Goal: Task Accomplishment & Management: Manage account settings

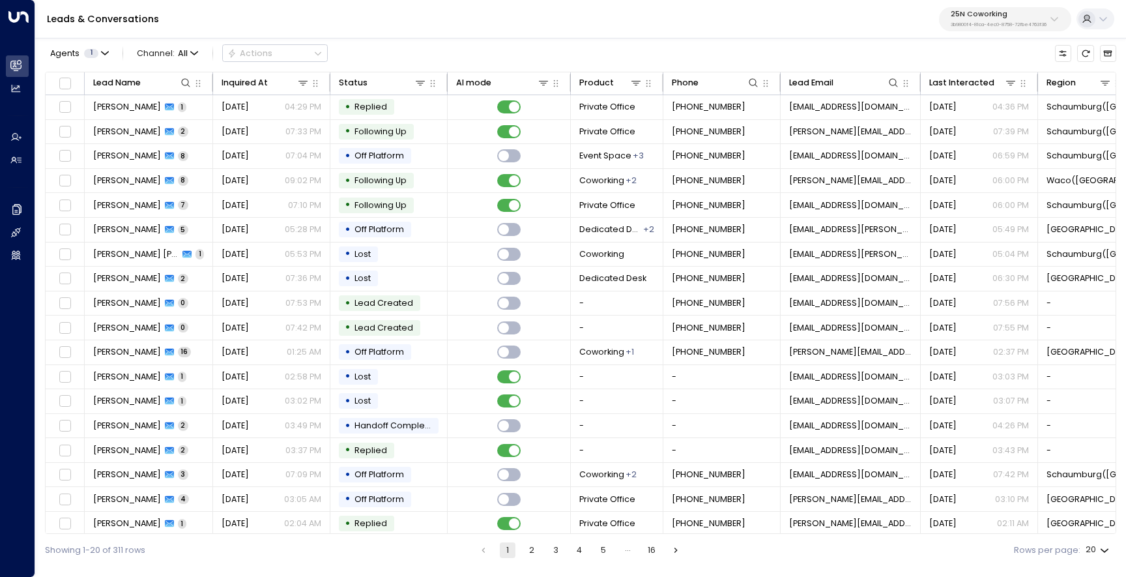
click at [969, 11] on p "25N Coworking" at bounding box center [999, 14] width 96 height 8
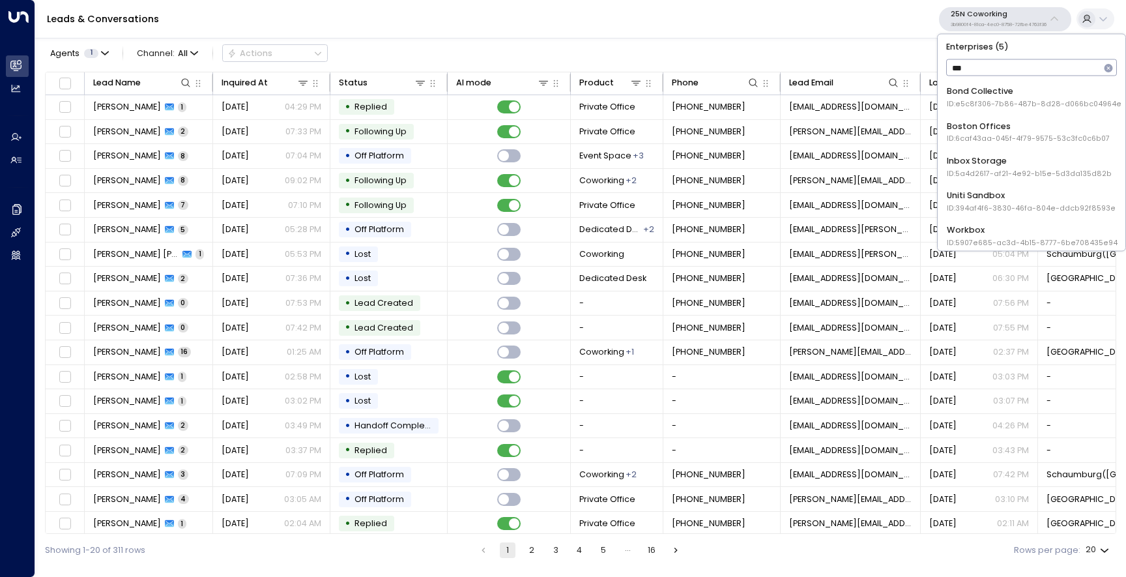
type input "****"
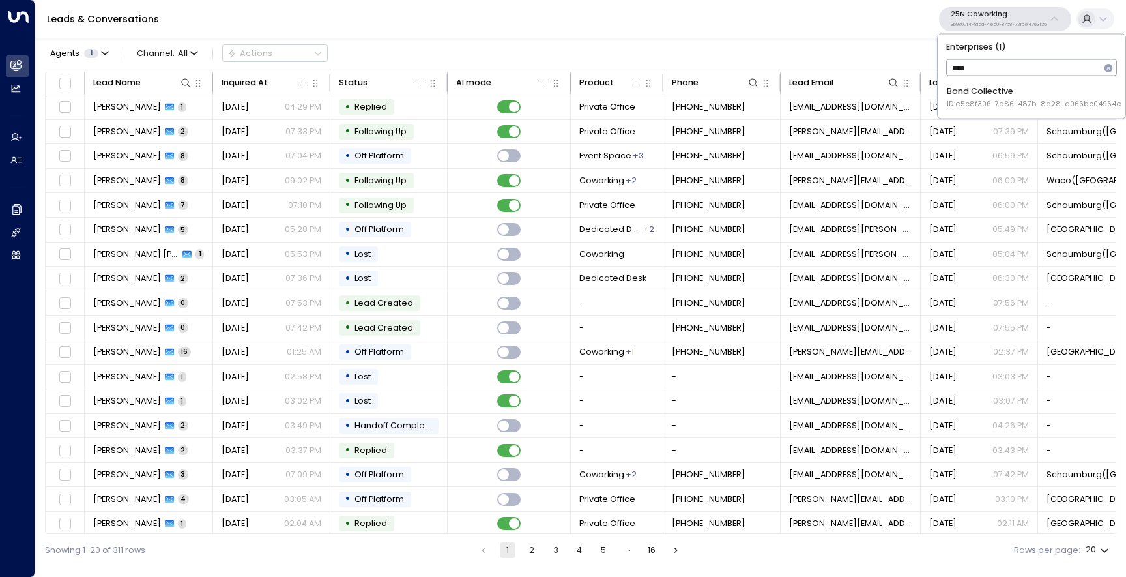
click at [964, 104] on span "ID: e5c8f306-7b86-487b-8d28-d066bc04964e" at bounding box center [1034, 104] width 175 height 10
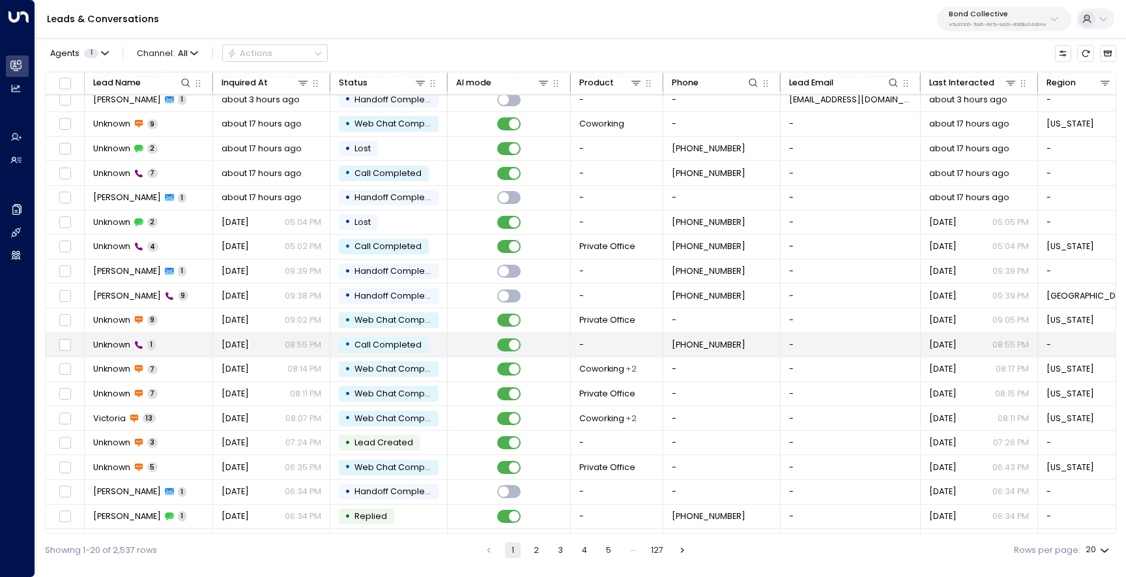
scroll to position [55, 0]
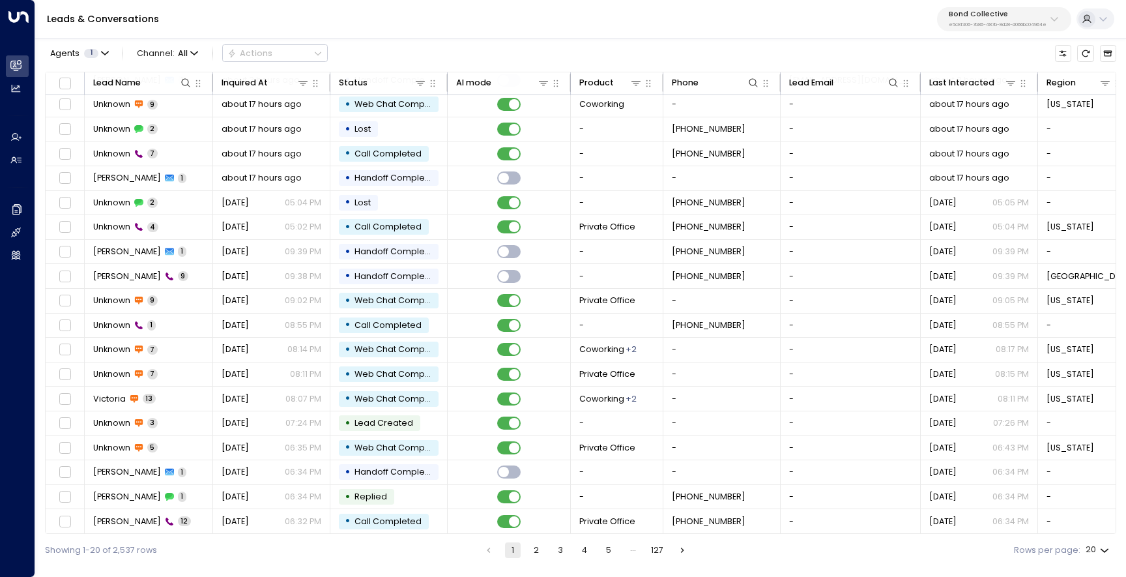
click at [530, 548] on button "2" at bounding box center [537, 550] width 16 height 16
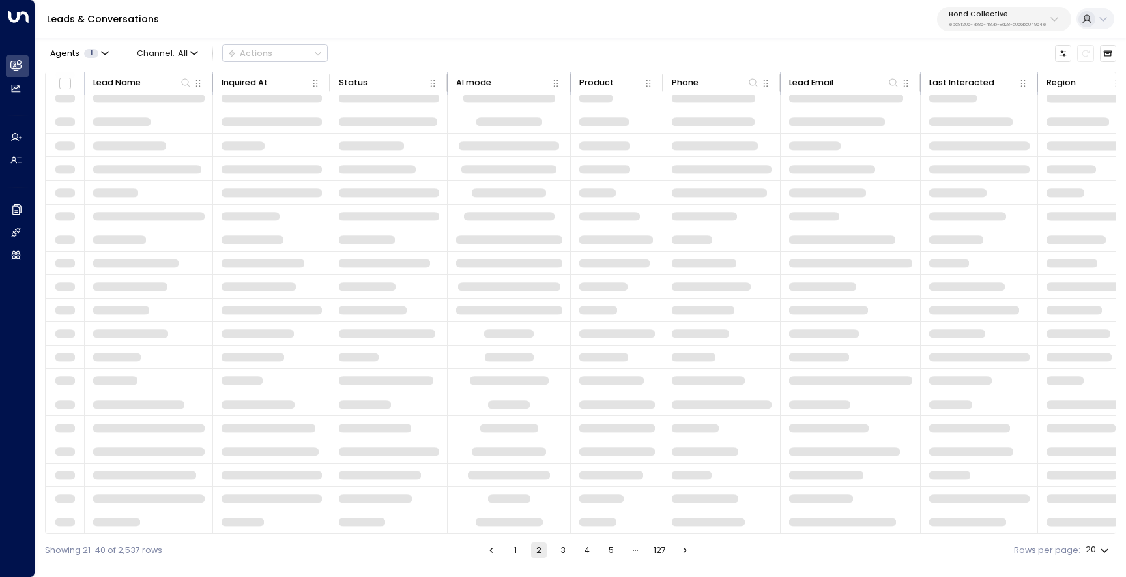
scroll to position [55, 0]
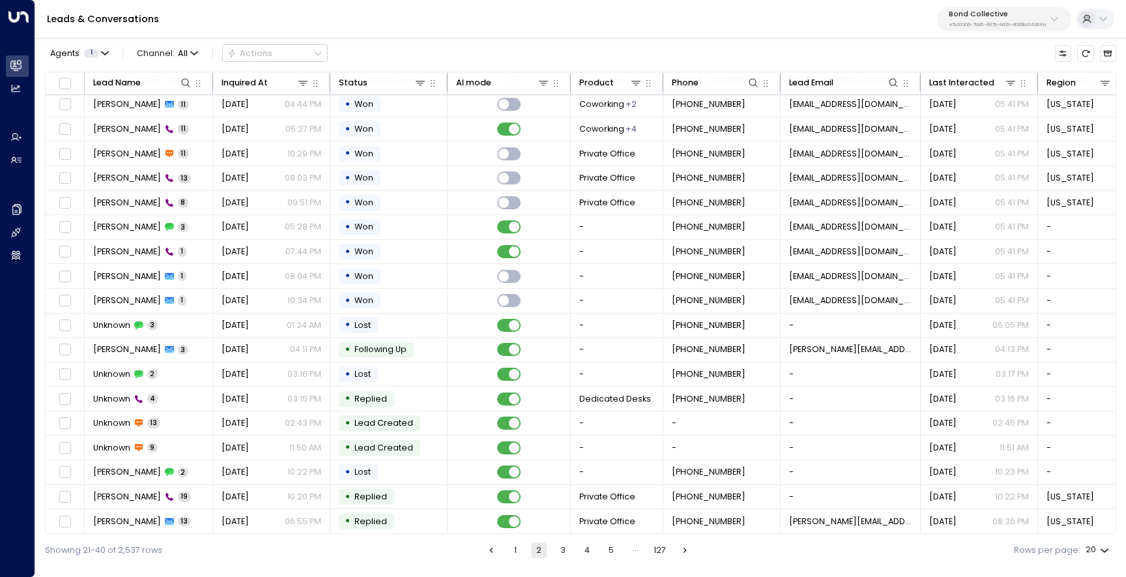
click at [516, 552] on button "1" at bounding box center [516, 550] width 16 height 16
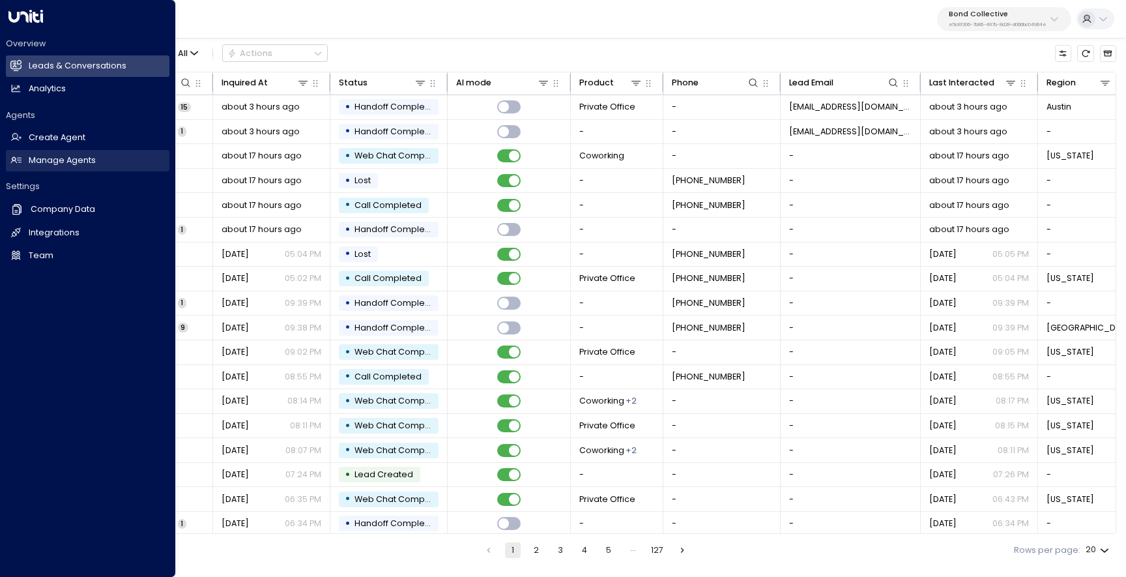
click at [24, 164] on link "Manage Agents Manage Agents" at bounding box center [88, 161] width 164 height 22
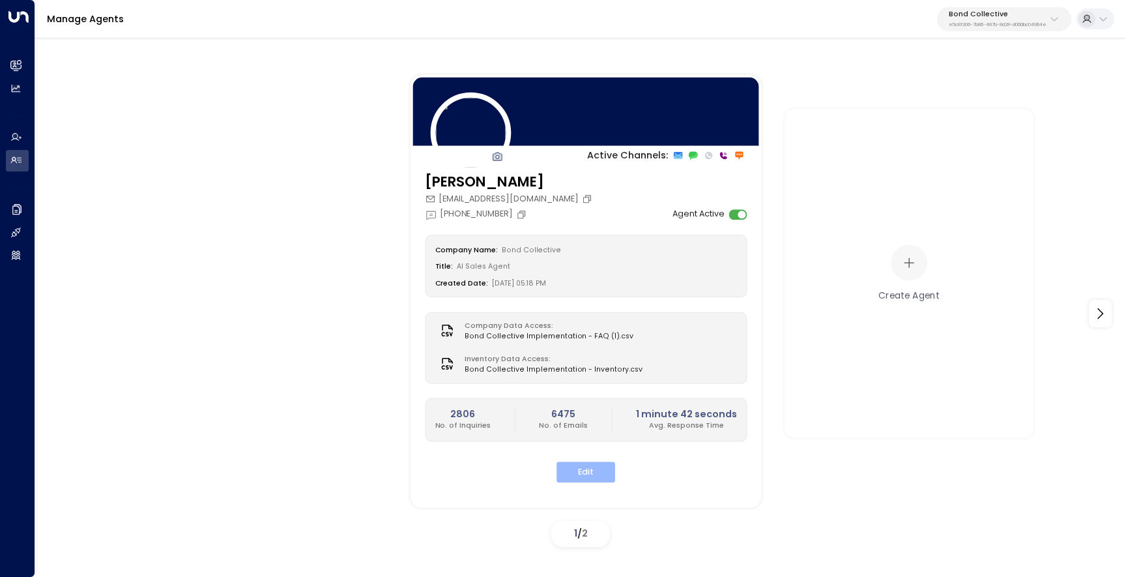
click at [587, 463] on button "Edit" at bounding box center [586, 472] width 59 height 20
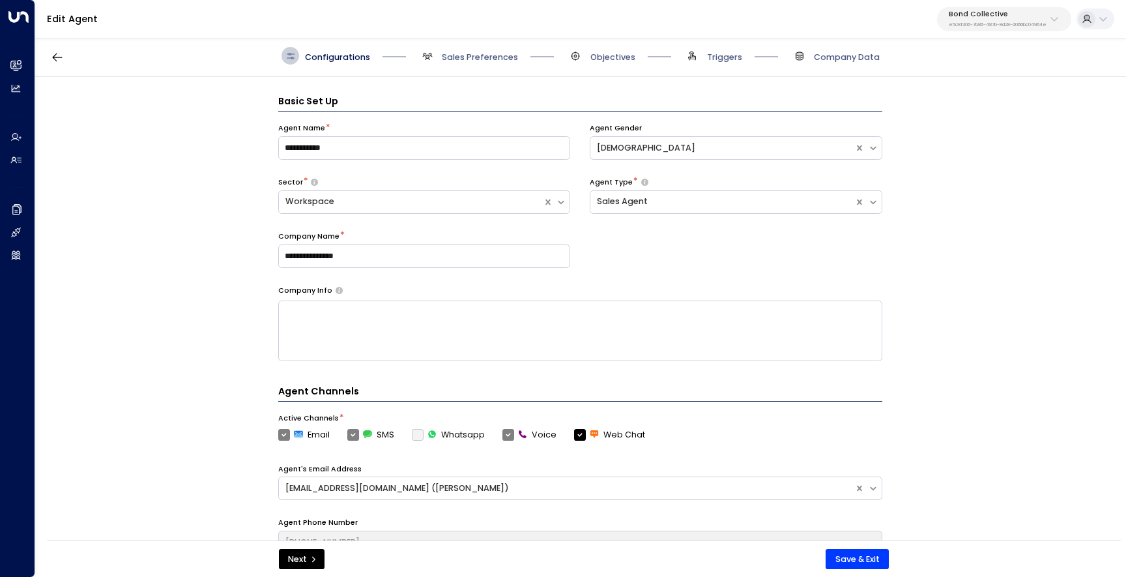
scroll to position [18, 0]
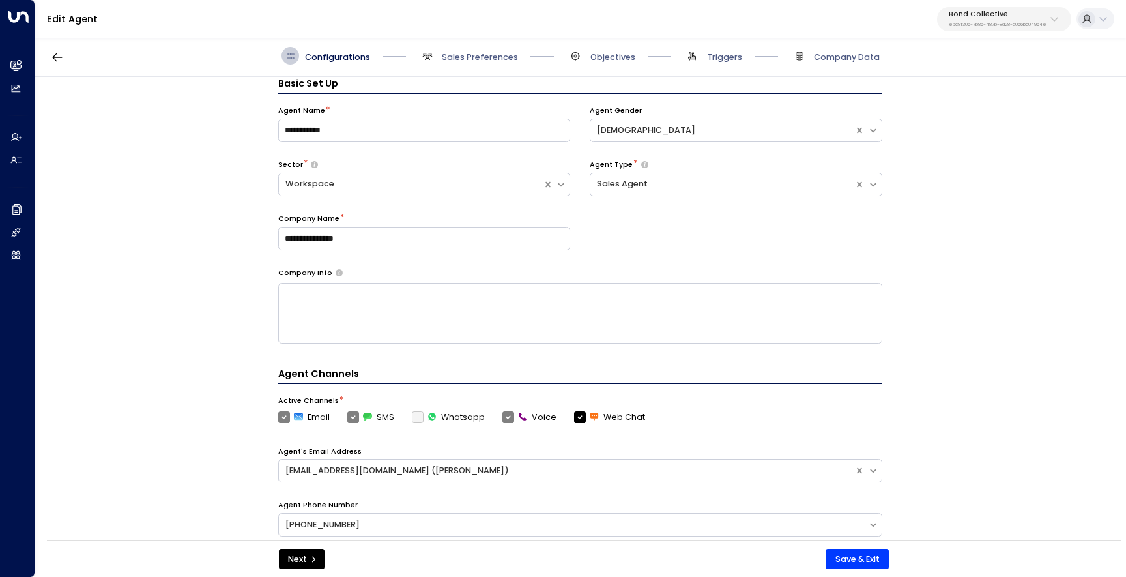
click at [474, 68] on div "Configurations Sales Preferences Objectives Triggers Company Data" at bounding box center [580, 56] width 1091 height 42
click at [476, 59] on span "Sales Preferences" at bounding box center [480, 57] width 76 height 12
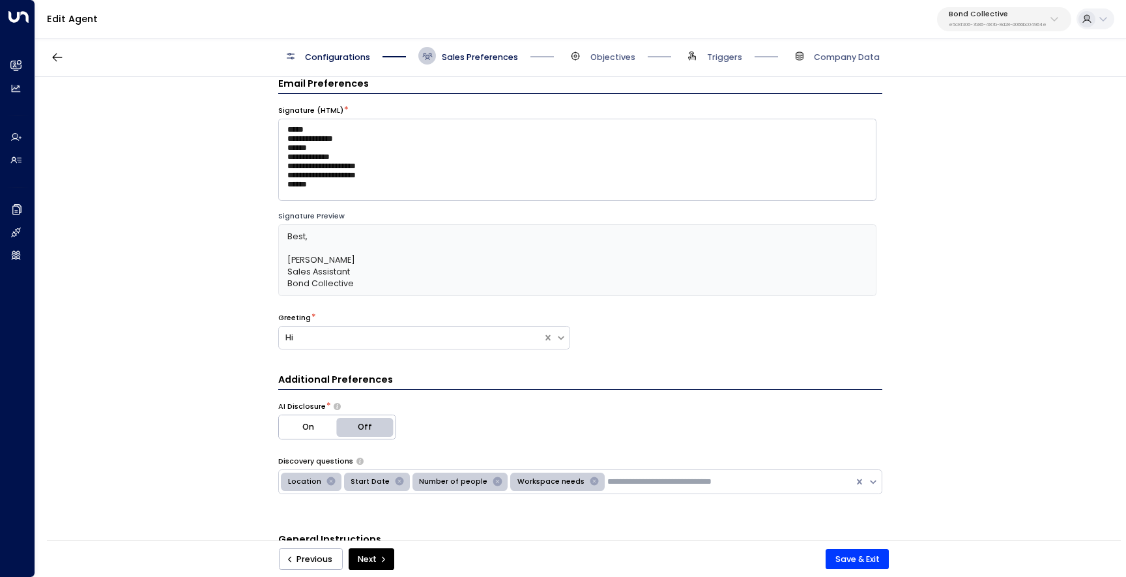
click at [329, 53] on span "Configurations" at bounding box center [337, 57] width 65 height 12
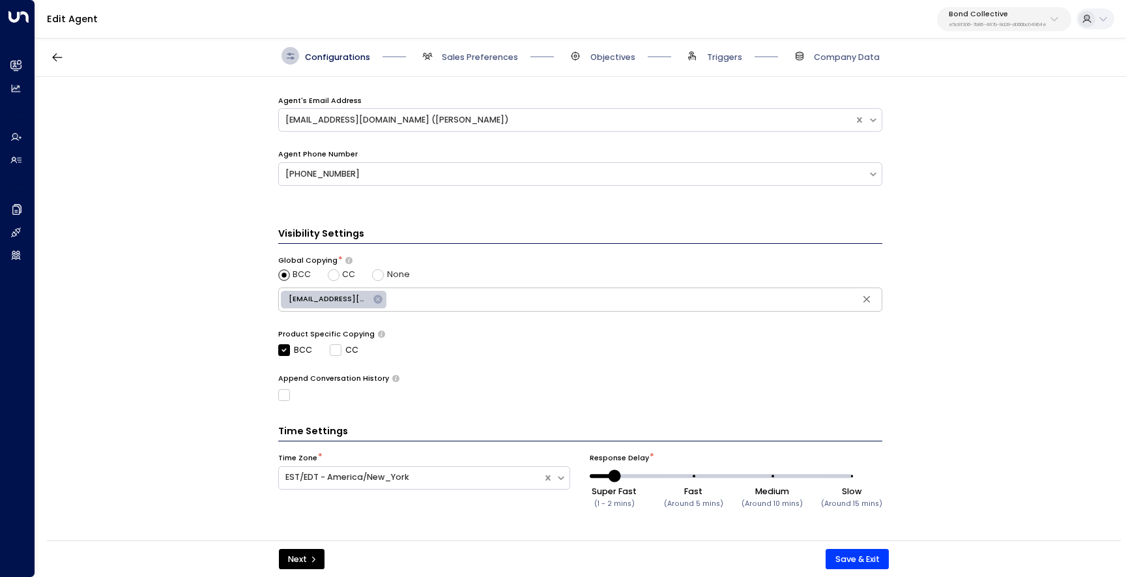
scroll to position [0, 0]
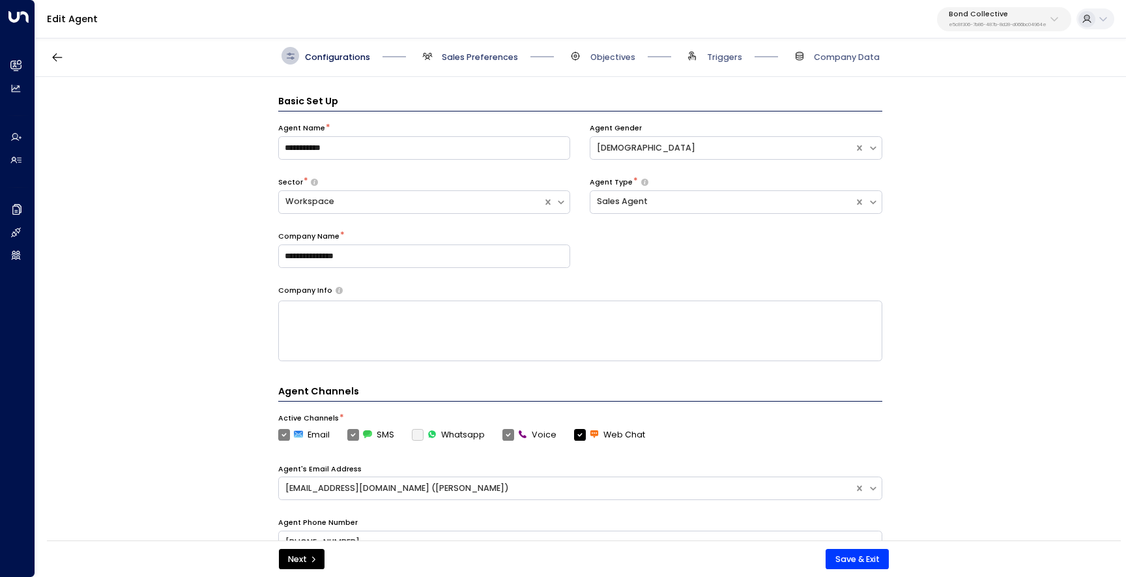
click at [454, 58] on span "Sales Preferences" at bounding box center [480, 57] width 76 height 12
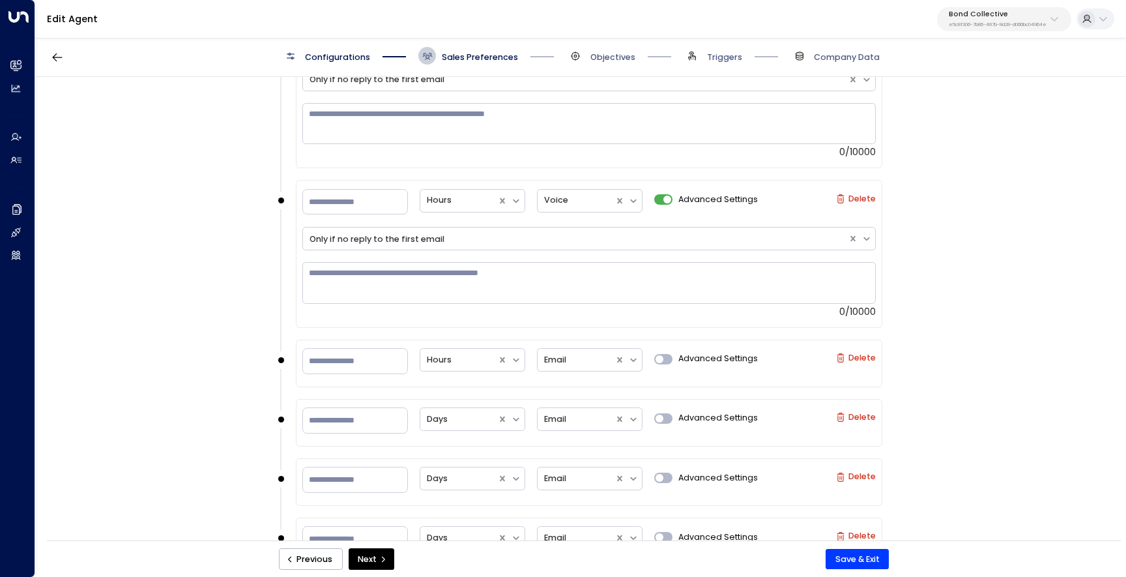
scroll to position [1464, 0]
